Goal: Check status: Check status

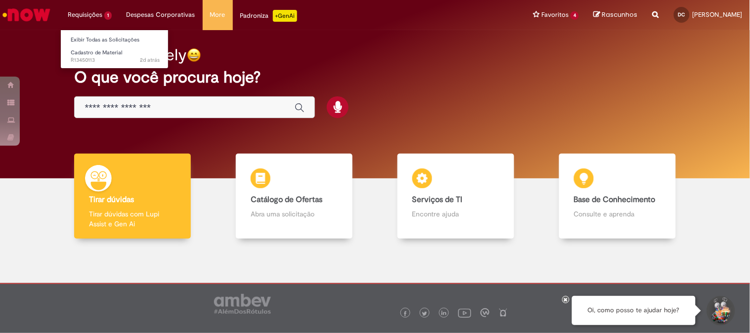
click at [98, 17] on li "Requisições 1 Exibir Todas as Solicitações Cadastro de Material 2d atrás 2 dias…" at bounding box center [89, 15] width 59 height 30
click at [106, 57] on span "2d atrás 2 dias atrás R13450113" at bounding box center [115, 60] width 89 height 8
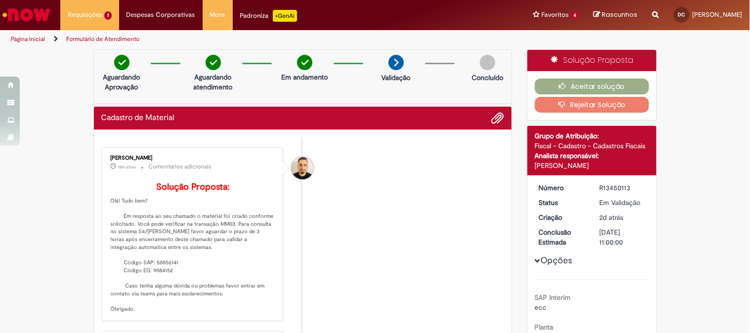
scroll to position [55, 0]
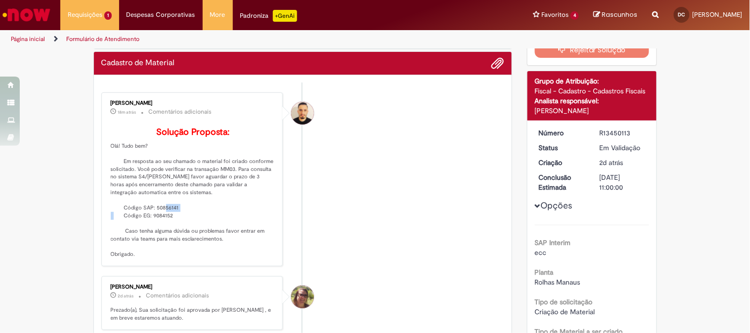
drag, startPoint x: 151, startPoint y: 221, endPoint x: 174, endPoint y: 221, distance: 22.7
click at [174, 221] on p "Solução Proposta: Olá! Tudo bem? Em resposta ao seu chamado o material foi cria…" at bounding box center [193, 193] width 165 height 131
copy p "50856141"
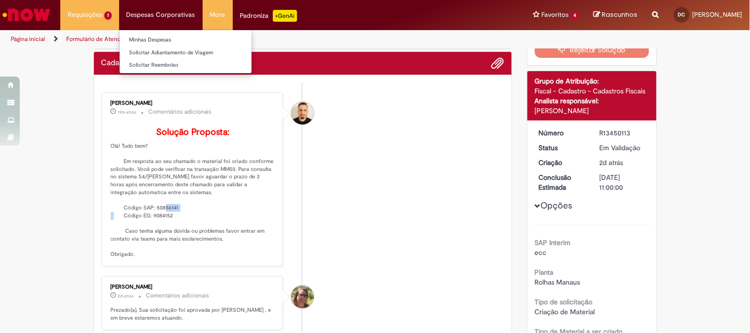
copy p "50856141"
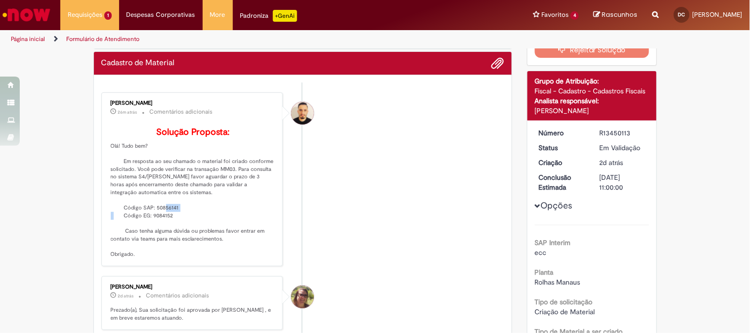
copy p "50856141"
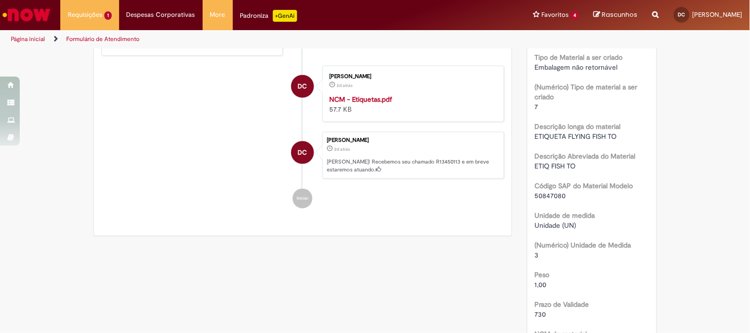
scroll to position [274, 0]
